Goal: Task Accomplishment & Management: Manage account settings

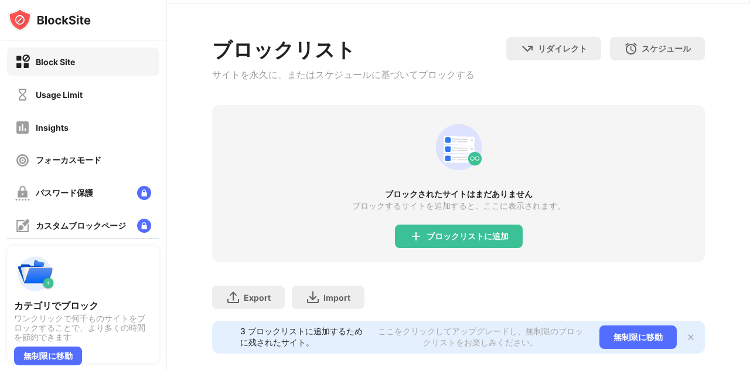
scroll to position [64, 0]
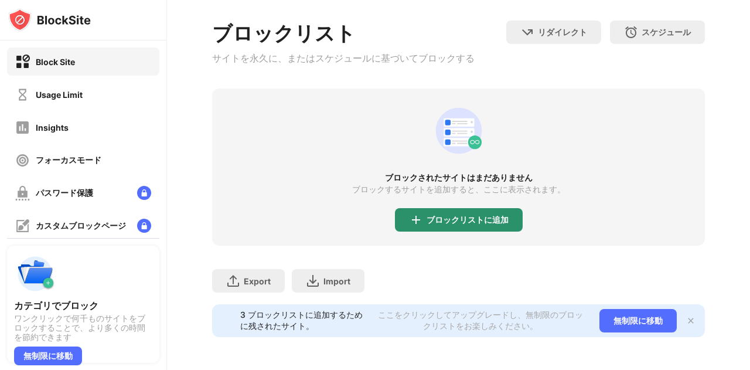
click at [443, 215] on div "ブロックリストに追加" at bounding box center [468, 219] width 82 height 9
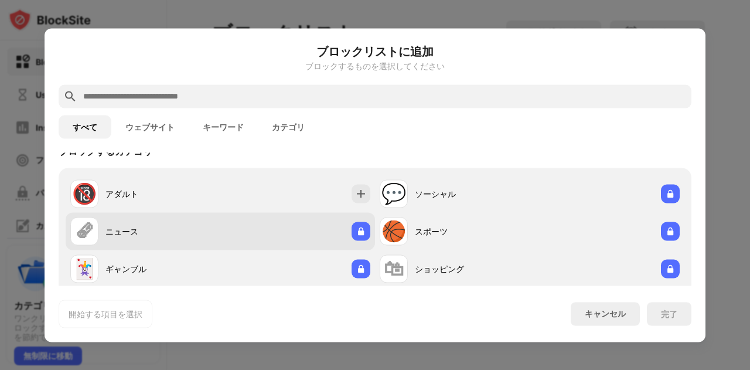
scroll to position [59, 0]
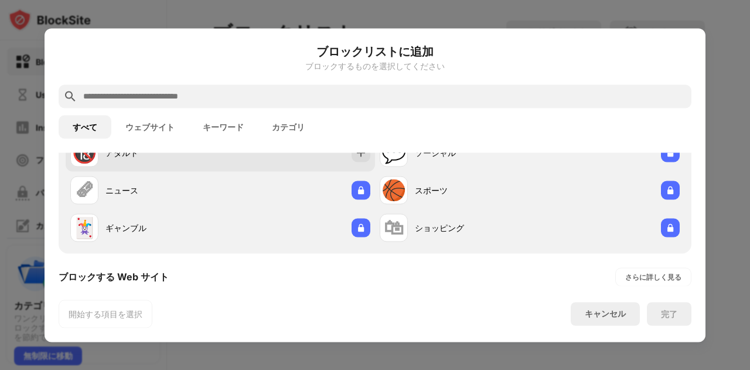
click at [154, 156] on div "アダルト" at bounding box center [162, 152] width 115 height 12
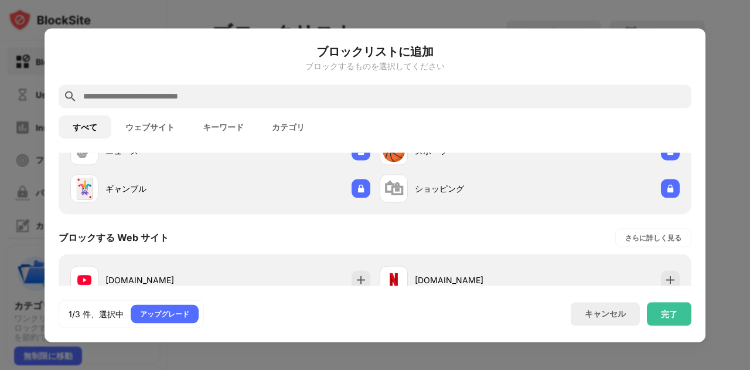
scroll to position [176, 0]
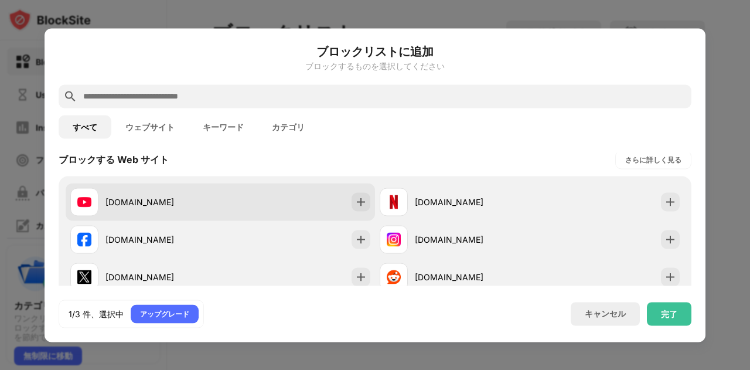
click at [262, 192] on div "[DOMAIN_NAME]" at bounding box center [220, 201] width 309 height 37
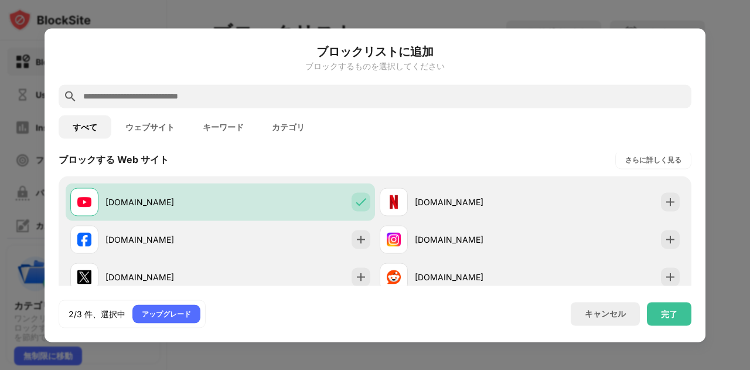
click at [189, 92] on input "text" at bounding box center [384, 96] width 605 height 14
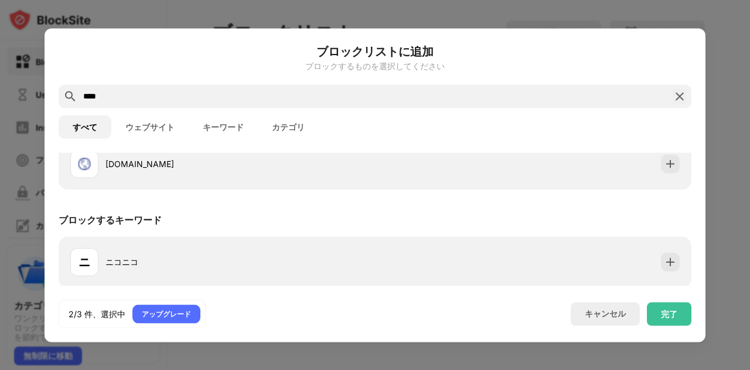
scroll to position [237, 0]
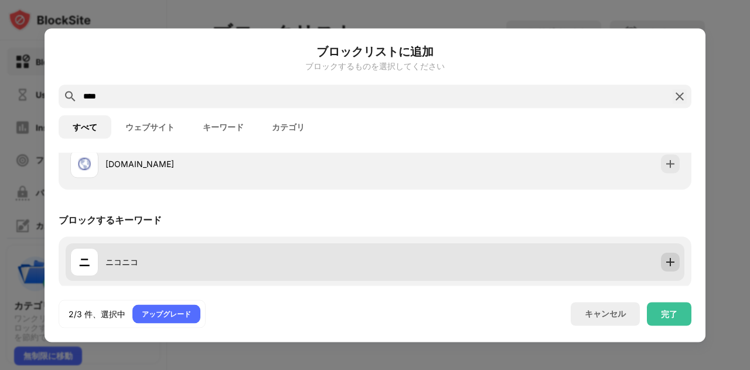
type input "****"
click at [664, 260] on img at bounding box center [670, 262] width 12 height 12
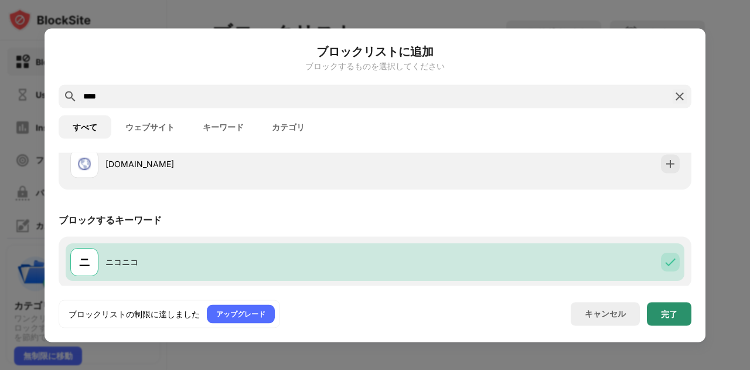
click at [670, 317] on div "完了" at bounding box center [669, 313] width 16 height 9
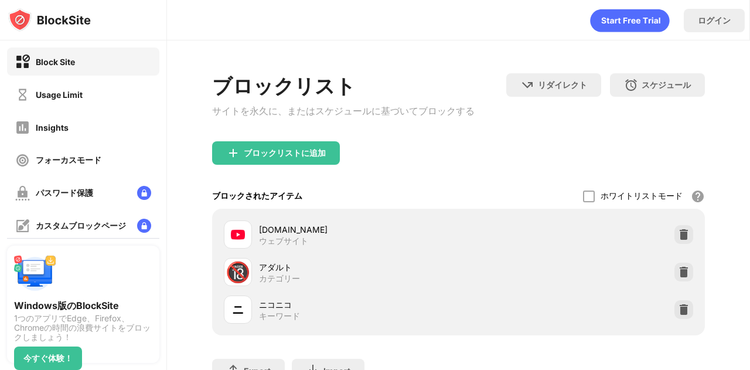
scroll to position [102, 0]
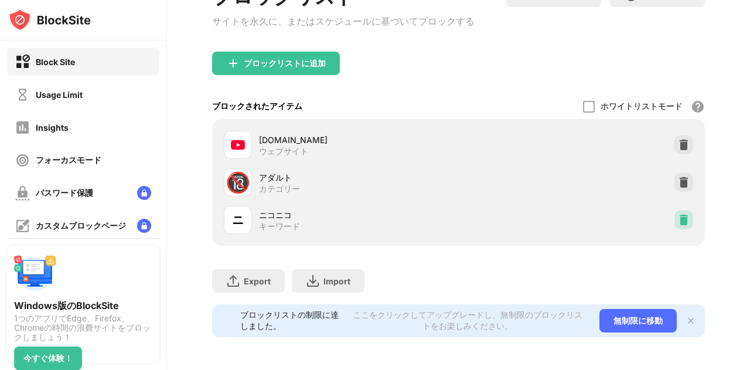
click at [678, 214] on img at bounding box center [684, 220] width 12 height 12
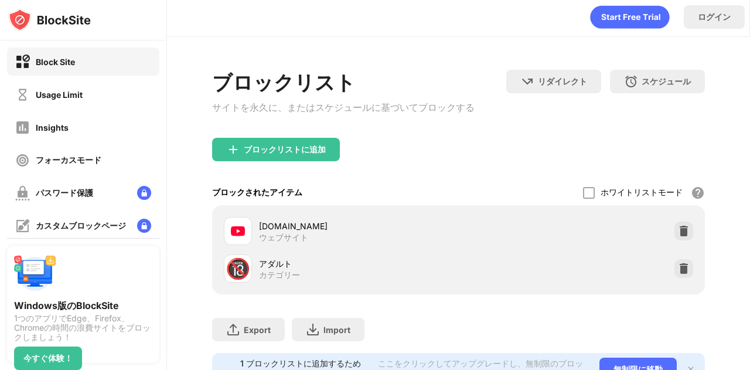
scroll to position [0, 0]
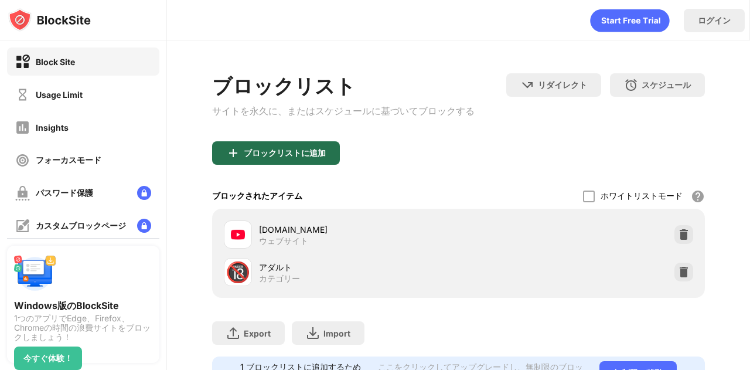
click at [307, 154] on div "ブロックリストに追加" at bounding box center [285, 152] width 82 height 9
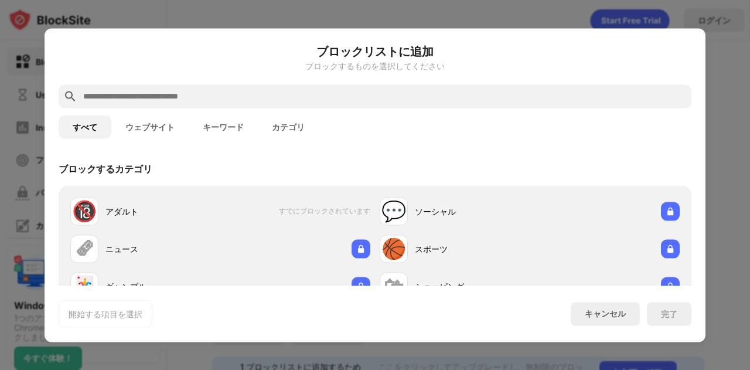
click at [339, 91] on input "text" at bounding box center [384, 96] width 605 height 14
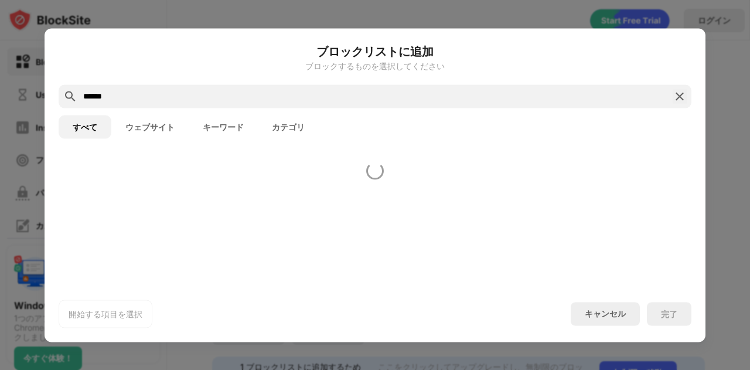
type input "******"
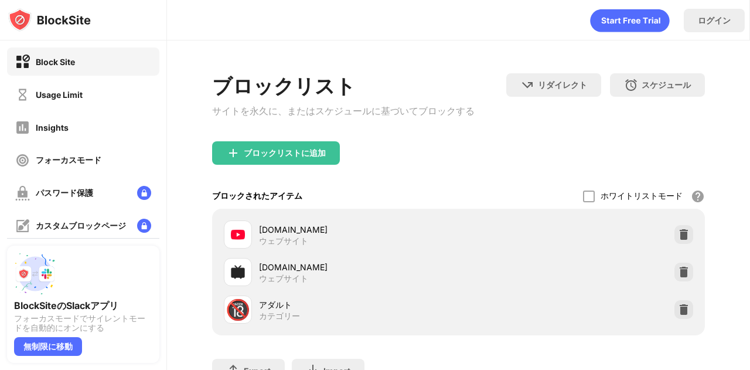
scroll to position [102, 0]
